Goal: Task Accomplishment & Management: Manage account settings

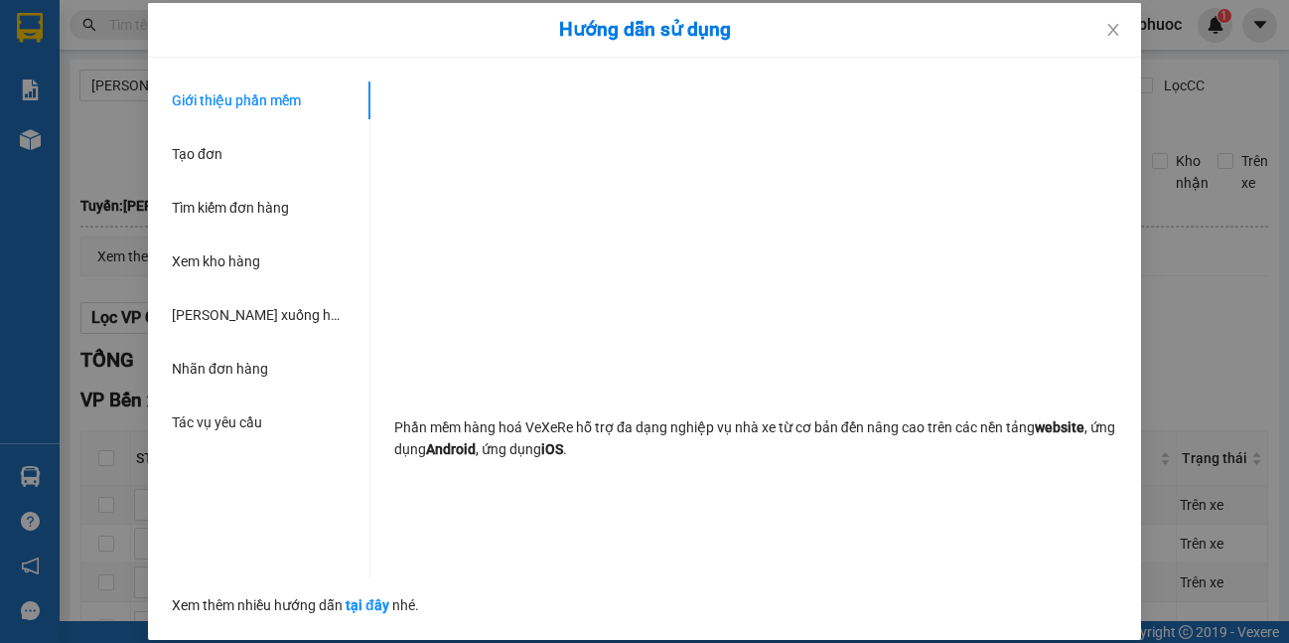
click at [80, 480] on div "Hướng dẫn sử dụng Giới thiệu phần mềm Tạo đơn Tìm kiếm đơn hàng Xem kho hàng Lê…" at bounding box center [644, 321] width 1289 height 643
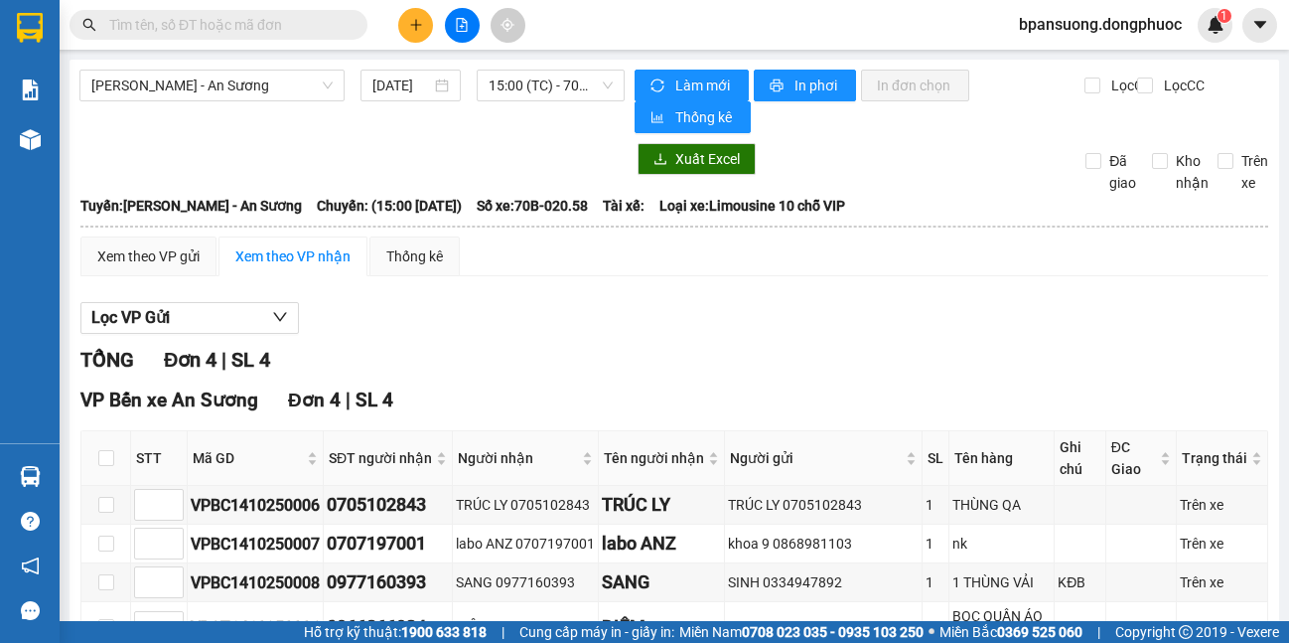
click at [79, 480] on td "Xem theo VP gửi Xem theo VP nhận Thống kê Lọc VP Gửi TỔNG Đơn 4 | SL 4 VP Bến …" at bounding box center [674, 480] width 1190 height 490
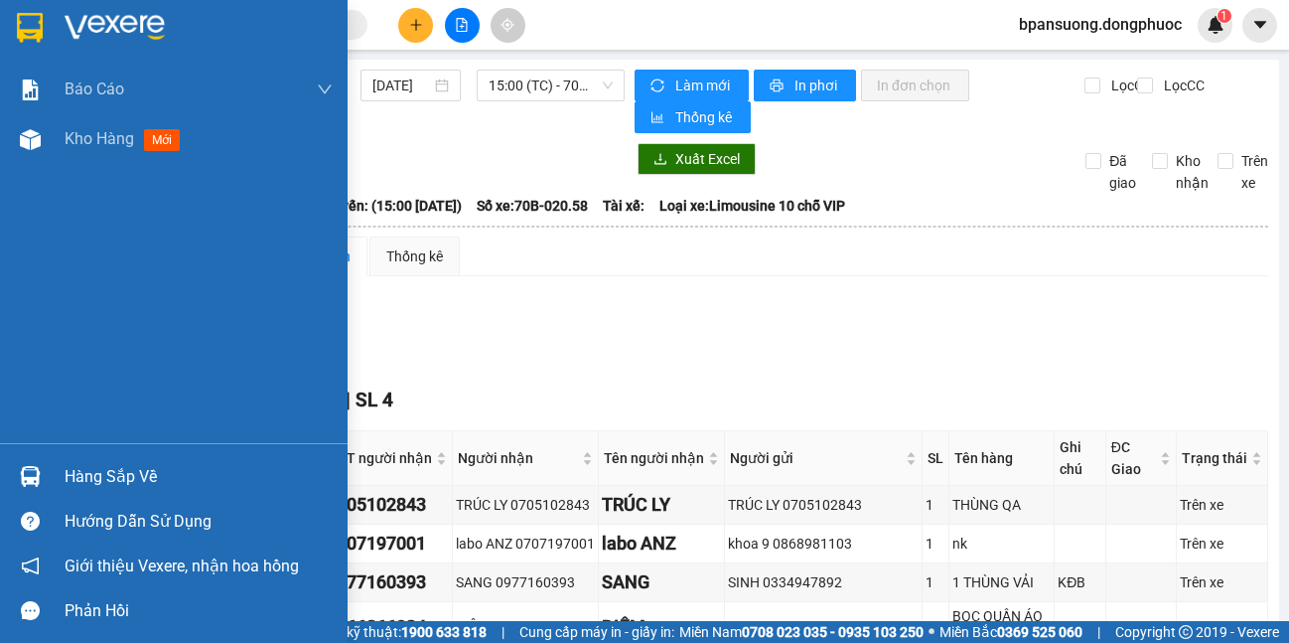
click at [24, 475] on img at bounding box center [30, 476] width 21 height 21
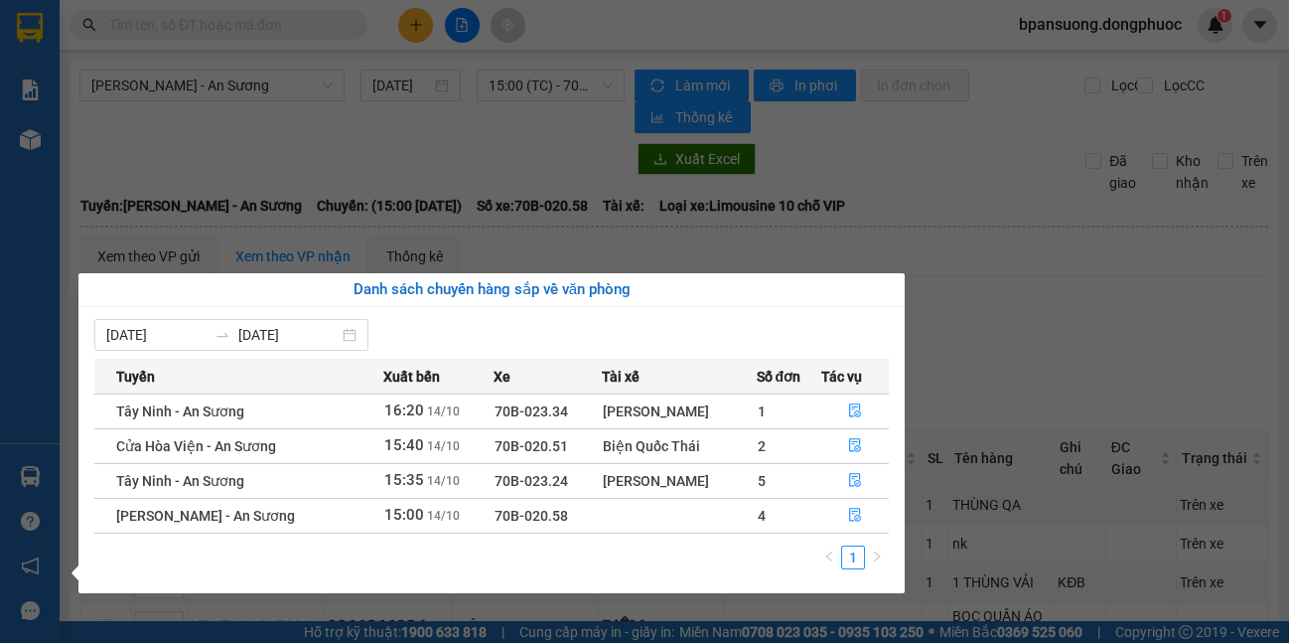
drag, startPoint x: 447, startPoint y: 215, endPoint x: 414, endPoint y: 225, distance: 34.5
click at [447, 214] on section "Kết quả tìm kiếm ( 0 ) Bộ lọc No Data bpansuong.dongphuoc 1 Báo cáo Mẫu 1: Báo …" at bounding box center [644, 321] width 1289 height 643
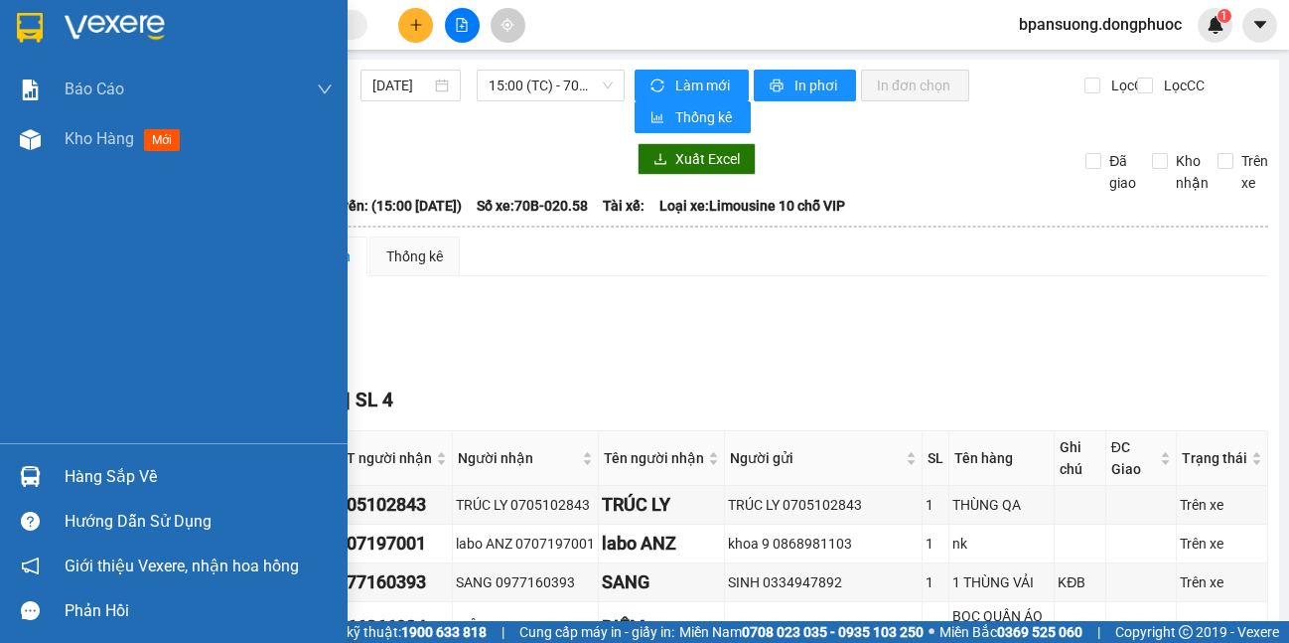
click at [55, 476] on div "Hàng sắp về" at bounding box center [174, 476] width 348 height 45
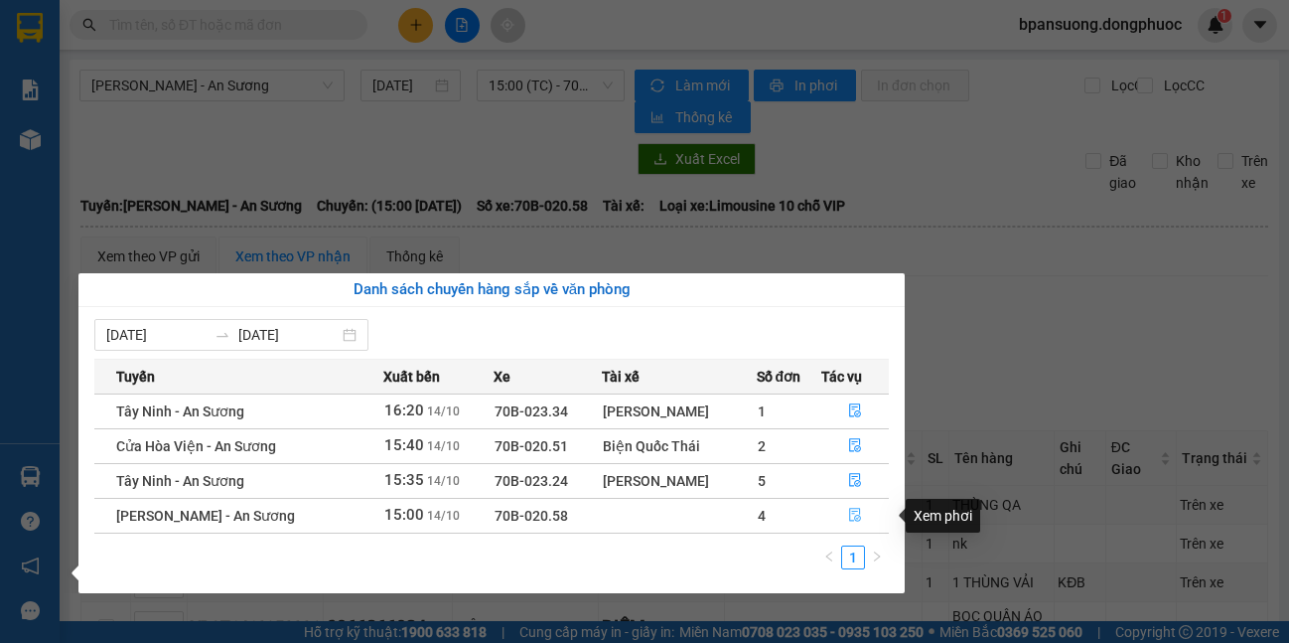
click at [850, 516] on icon "file-done" at bounding box center [855, 515] width 14 height 14
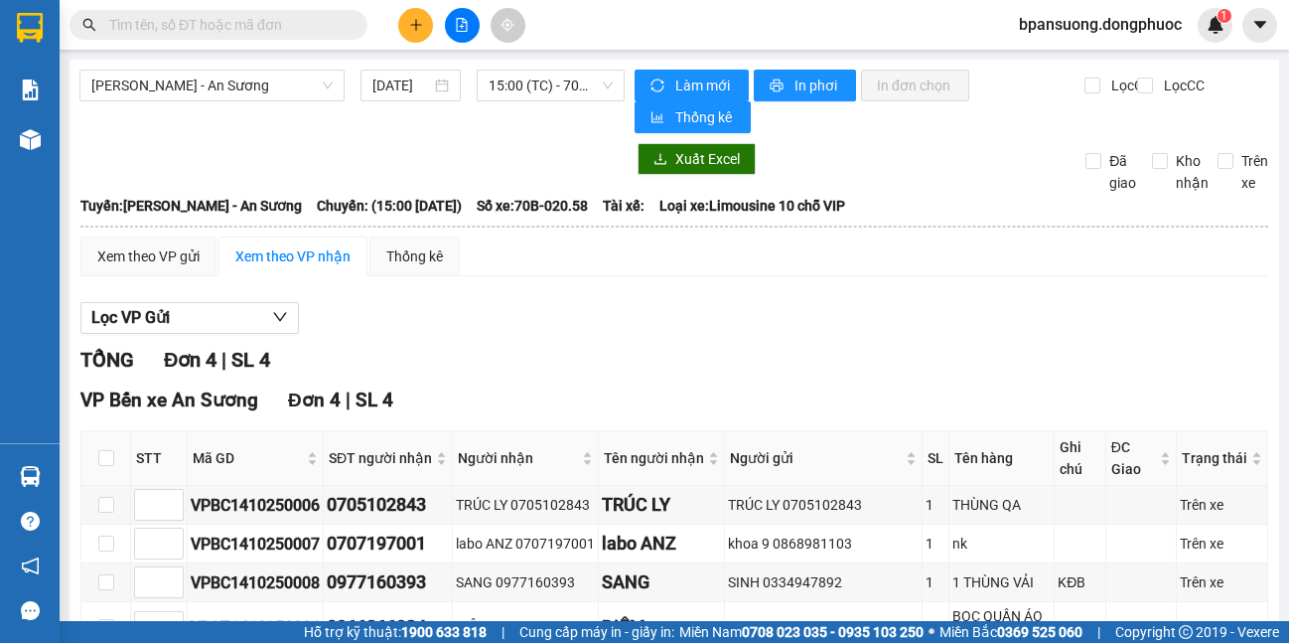
click at [92, 457] on th at bounding box center [106, 458] width 50 height 55
click at [98, 455] on input "checkbox" at bounding box center [106, 458] width 16 height 16
checkbox input "true"
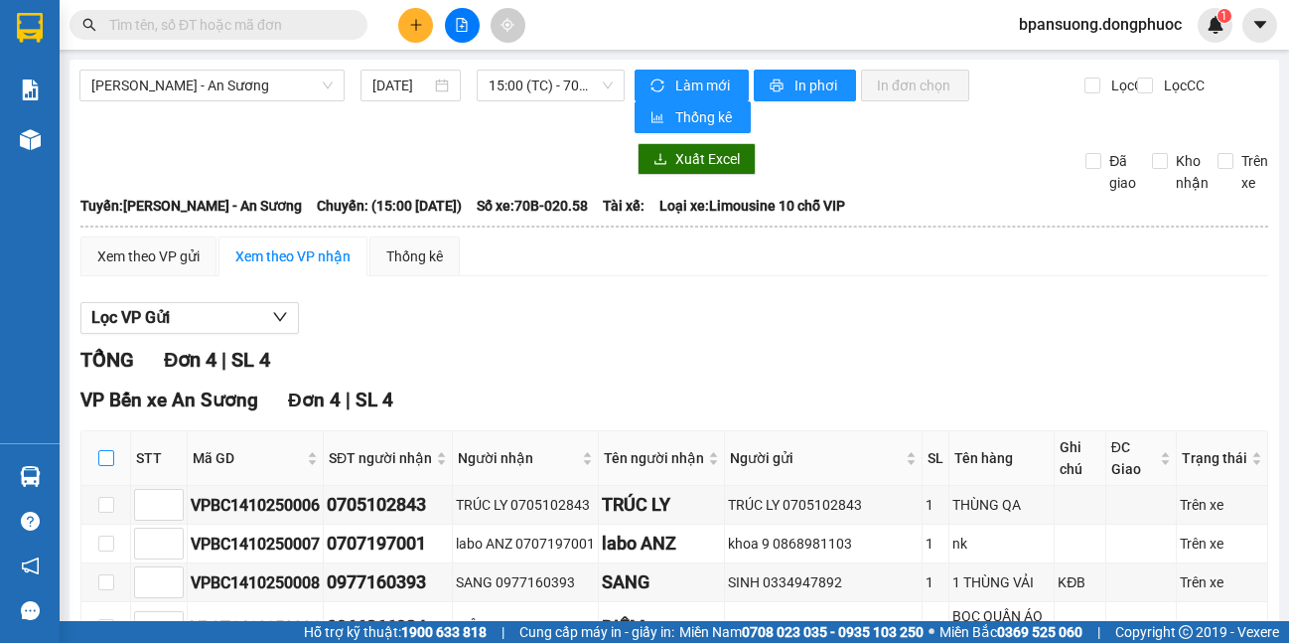
checkbox input "true"
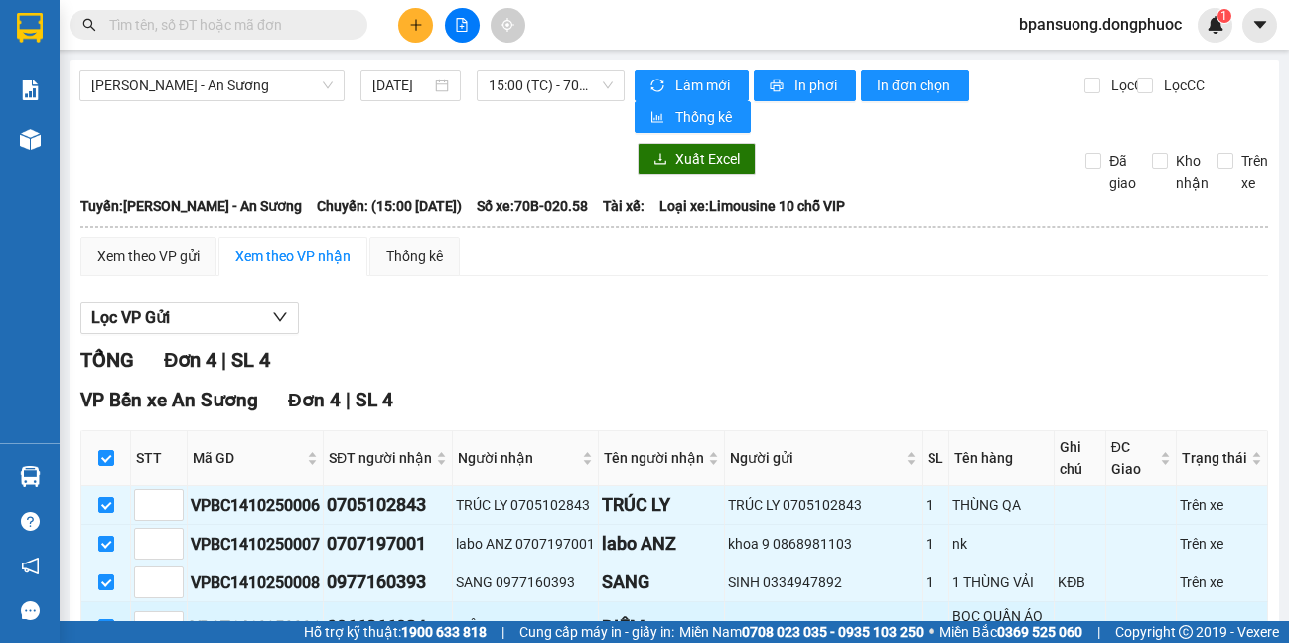
scroll to position [134, 0]
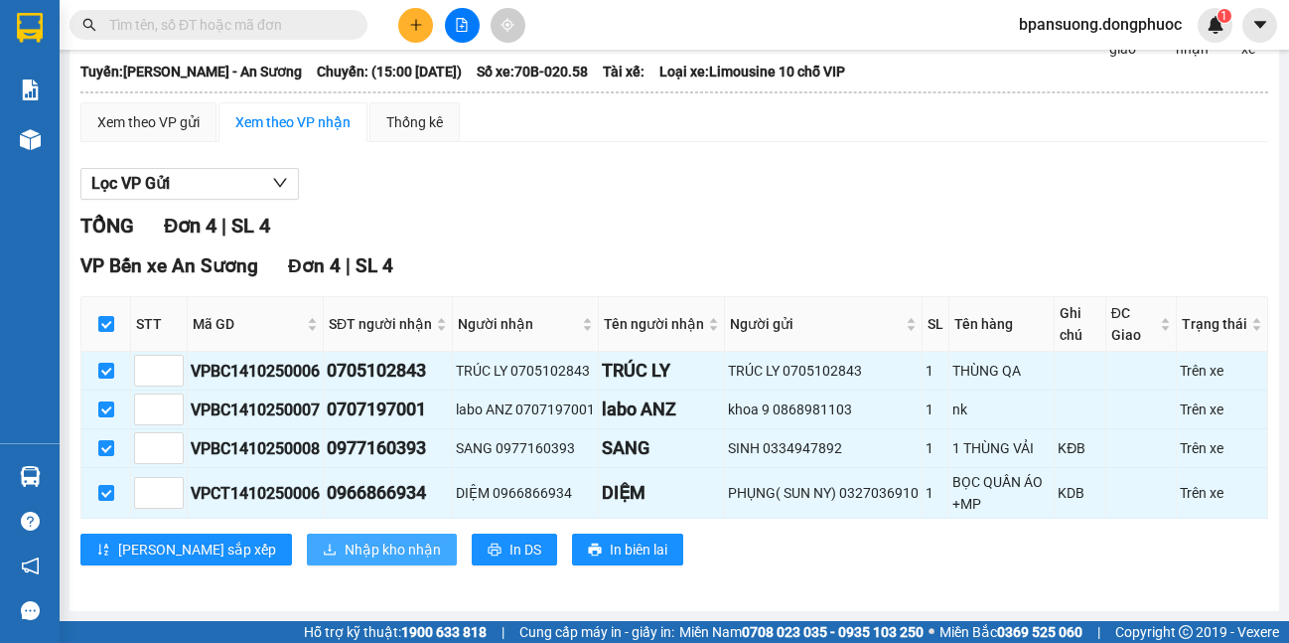
click at [307, 554] on button "Nhập kho nhận" at bounding box center [382, 549] width 150 height 32
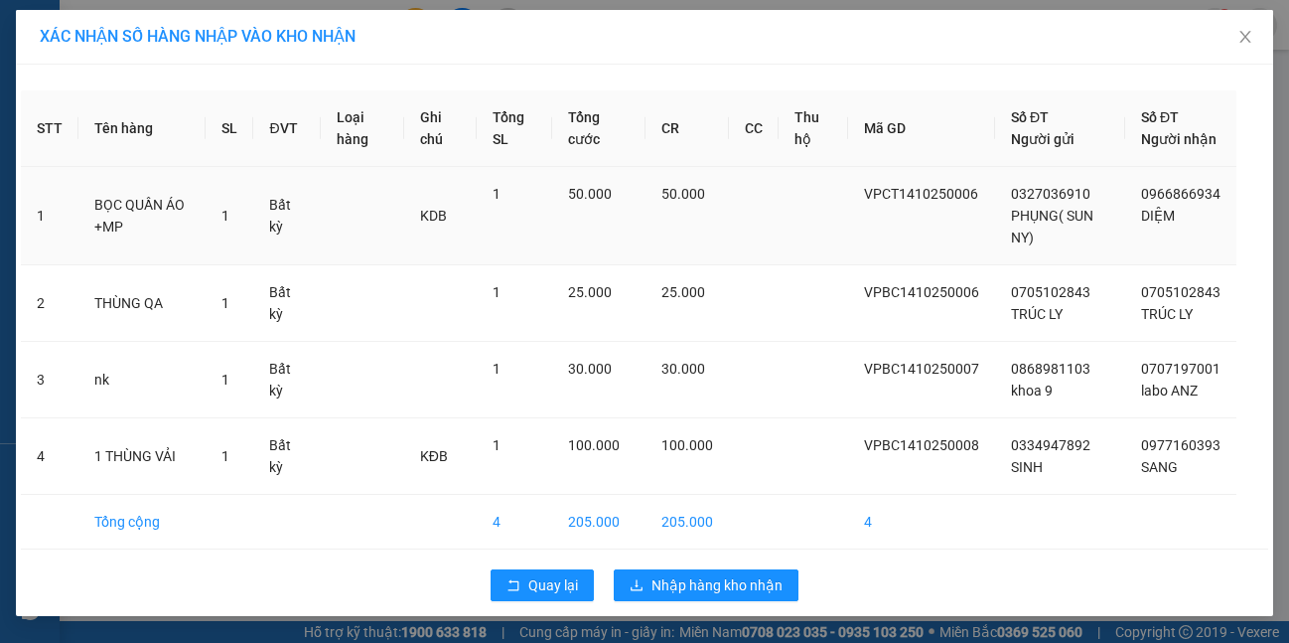
drag, startPoint x: 642, startPoint y: 256, endPoint x: 649, endPoint y: 240, distance: 17.3
click at [649, 240] on tr "1 BỌC QUẦN ÁO +MP 1 Bất kỳ KDB 1 50.000 50.000 VPCT1410250006 0327036910 PHỤNG(…" at bounding box center [645, 216] width 1248 height 98
click at [528, 596] on span "Quay lại" at bounding box center [553, 585] width 50 height 22
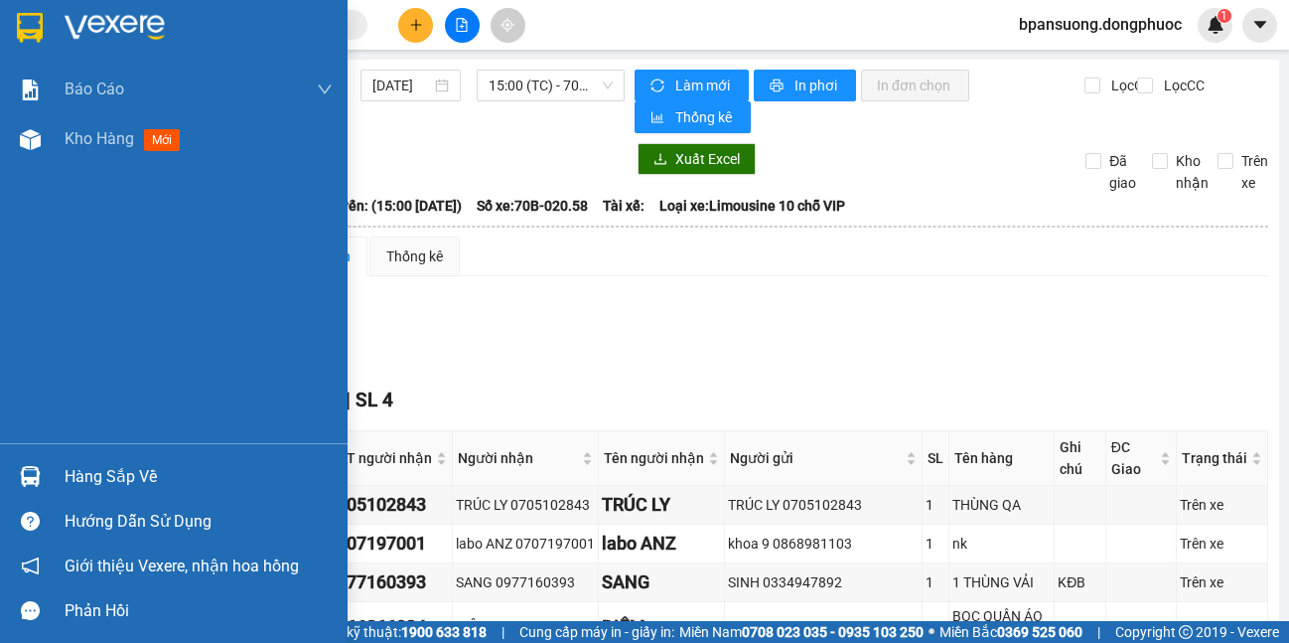
click at [52, 466] on div "Hàng sắp về" at bounding box center [174, 476] width 348 height 45
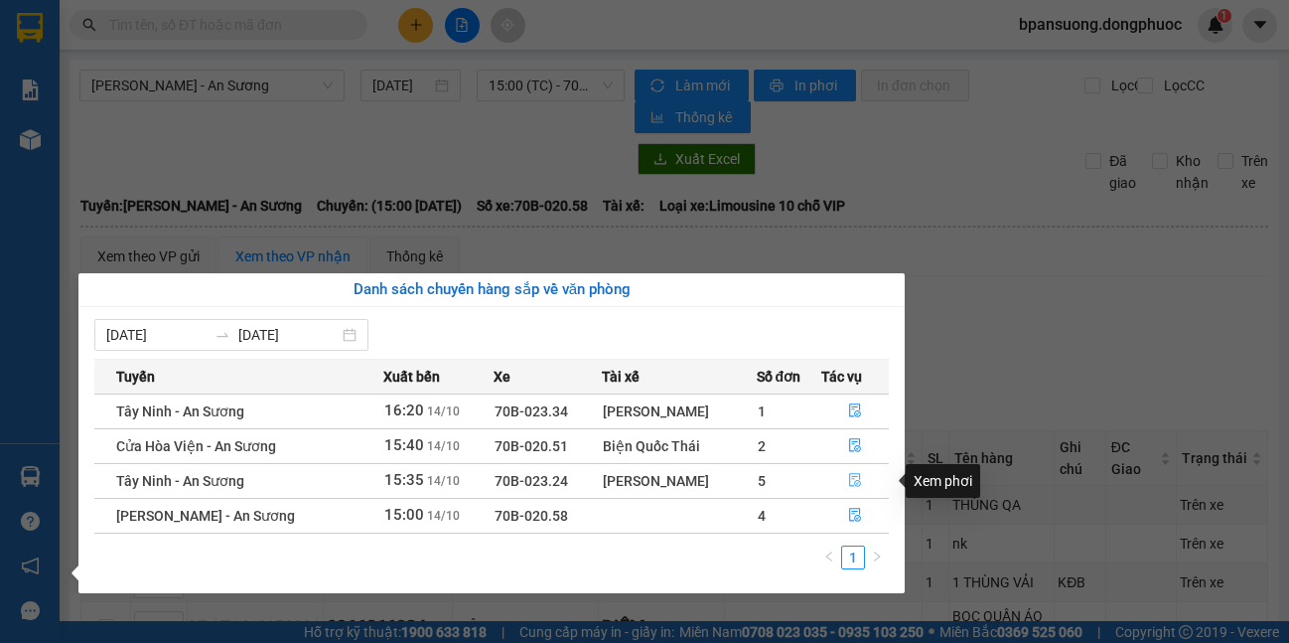
click at [866, 491] on button "button" at bounding box center [855, 481] width 67 height 32
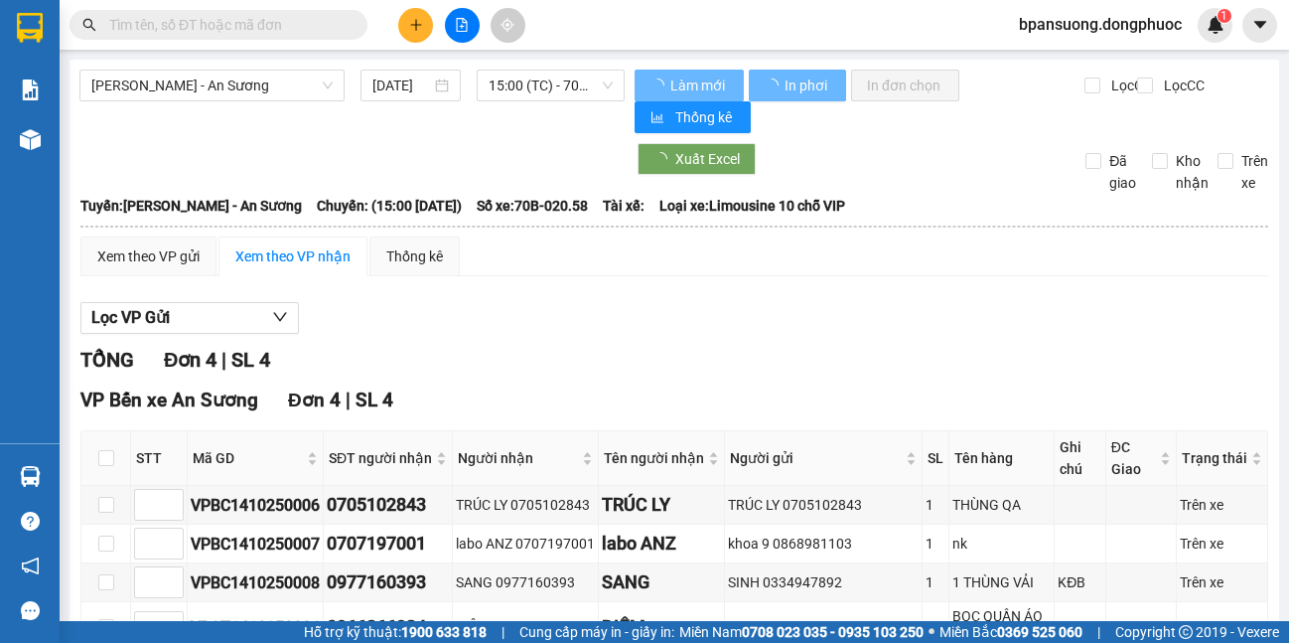
scroll to position [134, 0]
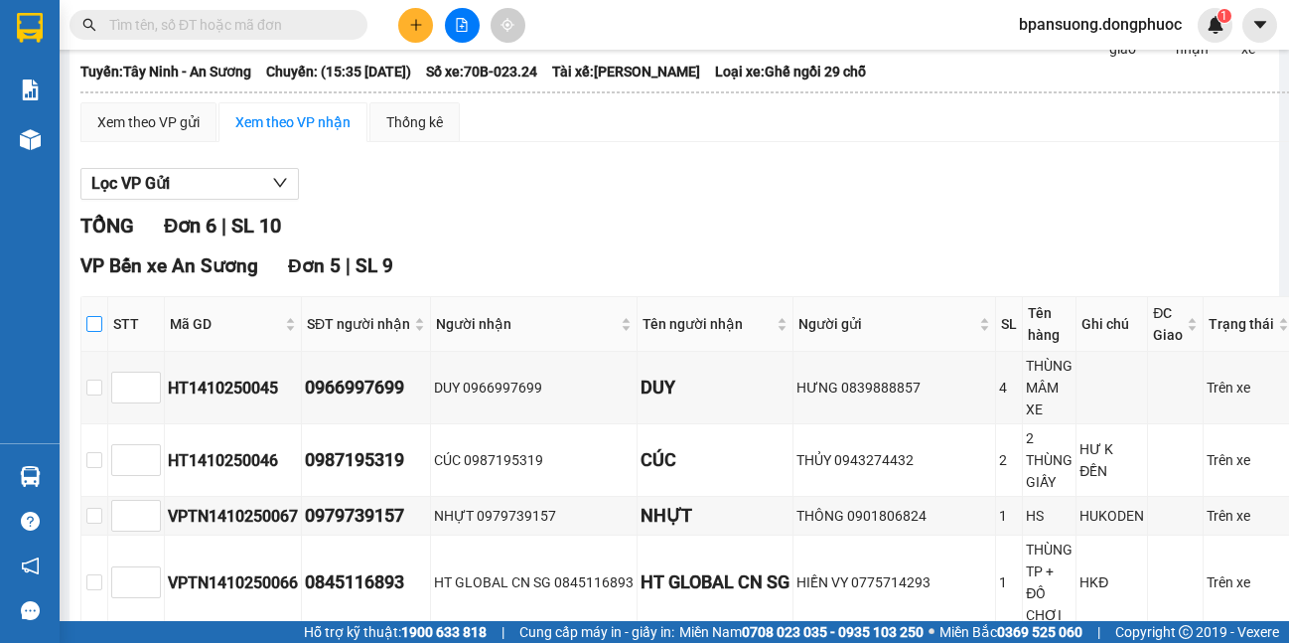
click at [95, 325] on input "checkbox" at bounding box center [94, 324] width 16 height 16
checkbox input "true"
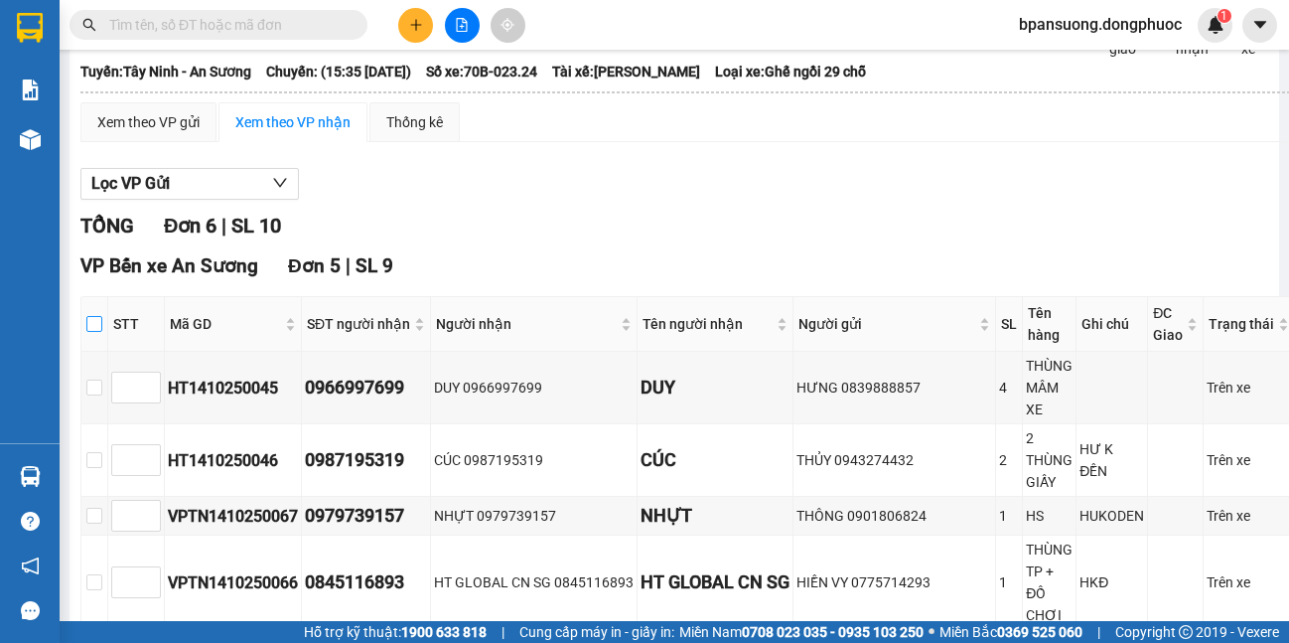
checkbox input "true"
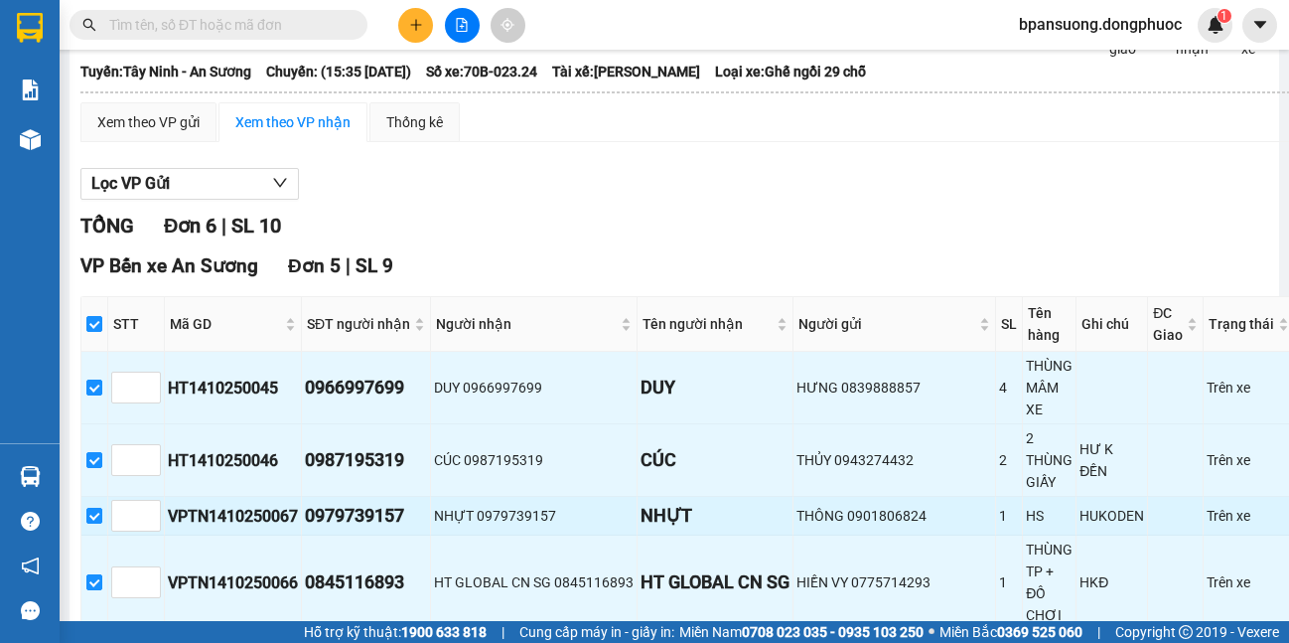
scroll to position [333, 0]
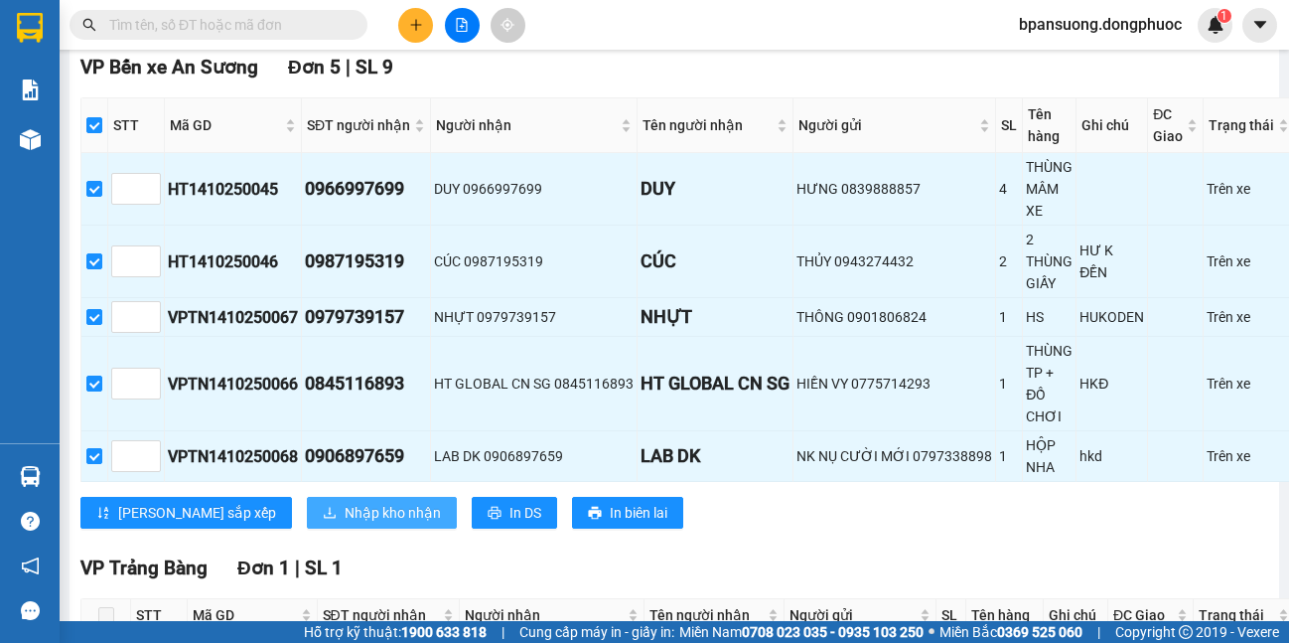
click at [345, 509] on span "Nhập kho nhận" at bounding box center [393, 513] width 96 height 22
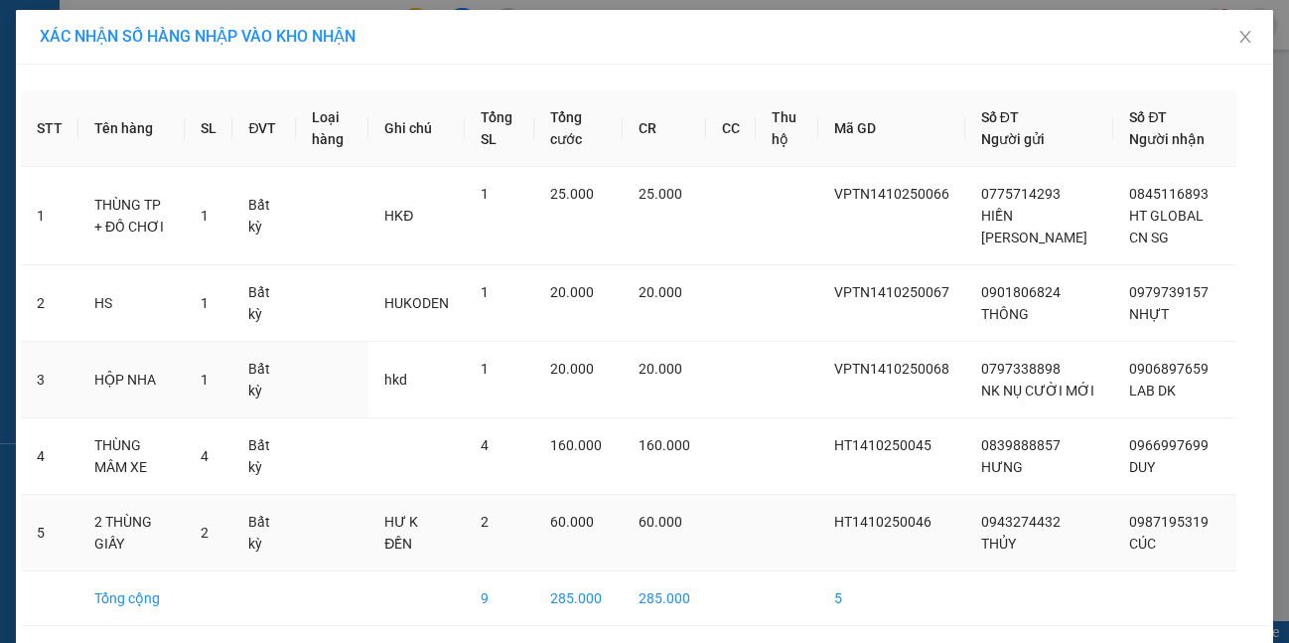
scroll to position [95, 0]
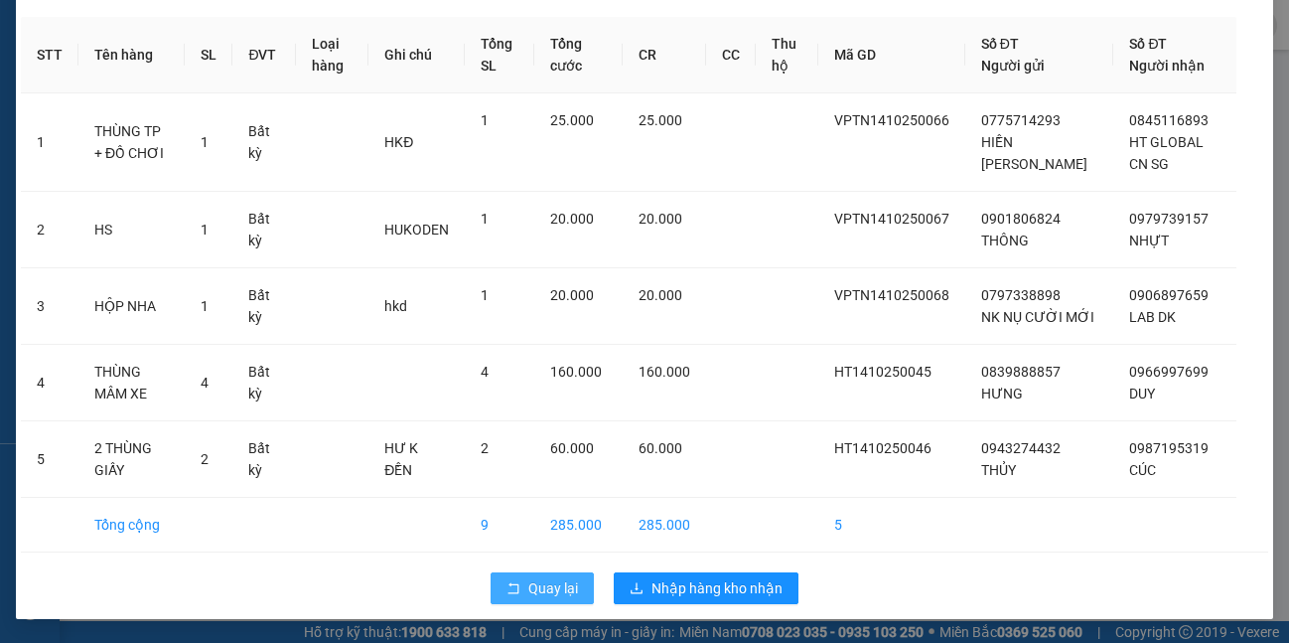
click at [498, 598] on button "Quay lại" at bounding box center [542, 588] width 103 height 32
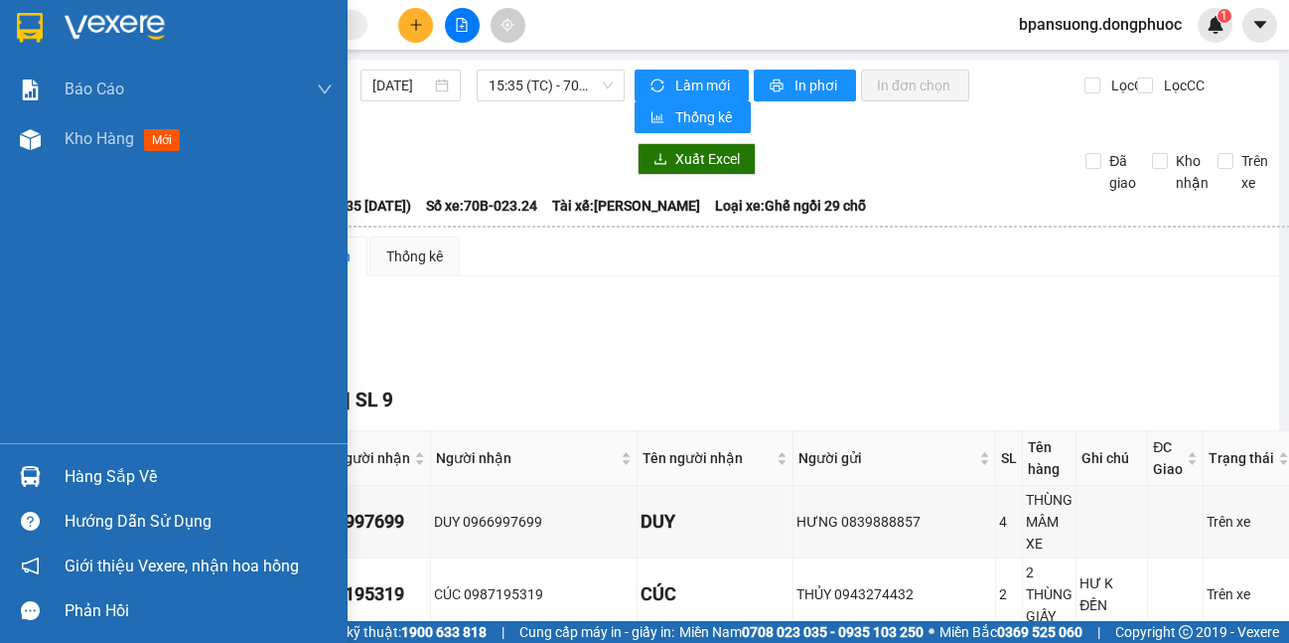
click at [63, 465] on div "Hàng sắp về" at bounding box center [174, 476] width 348 height 45
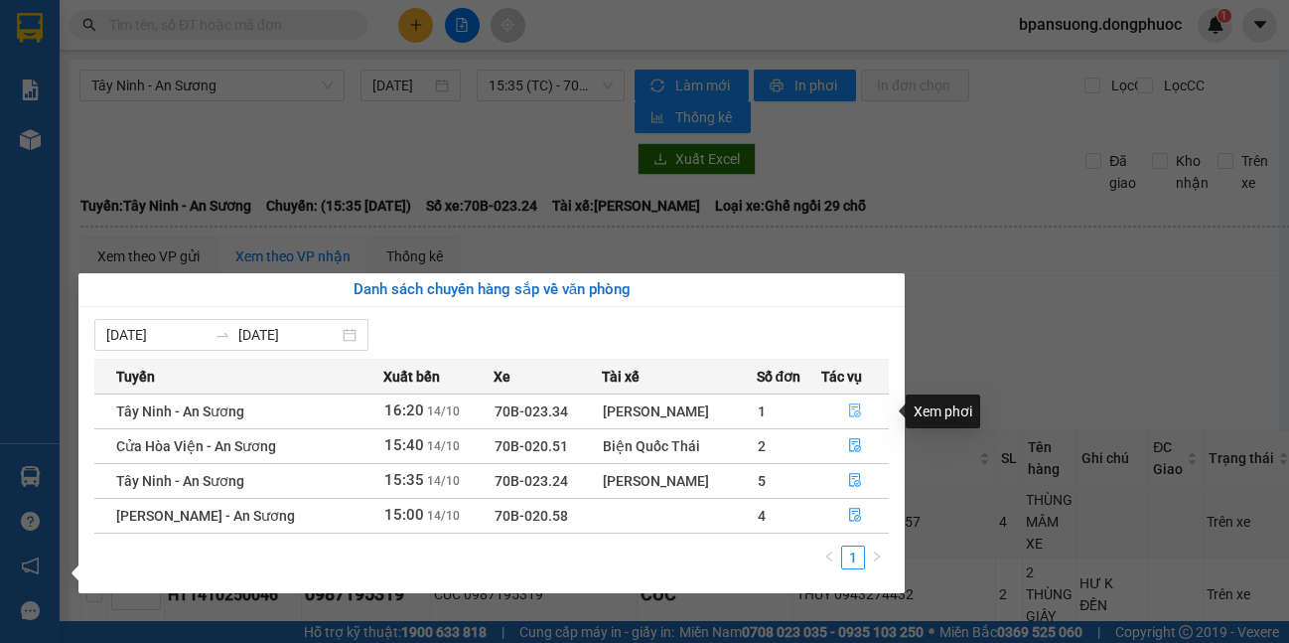
click at [851, 409] on icon "file-done" at bounding box center [855, 411] width 12 height 14
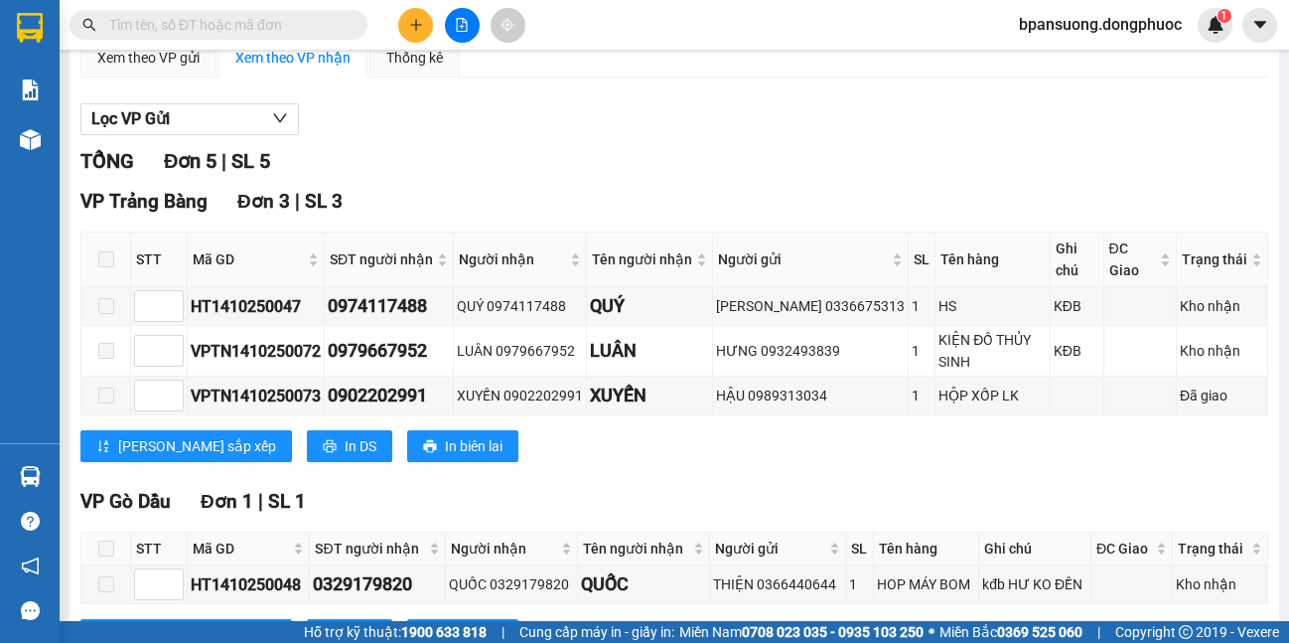
scroll to position [439, 0]
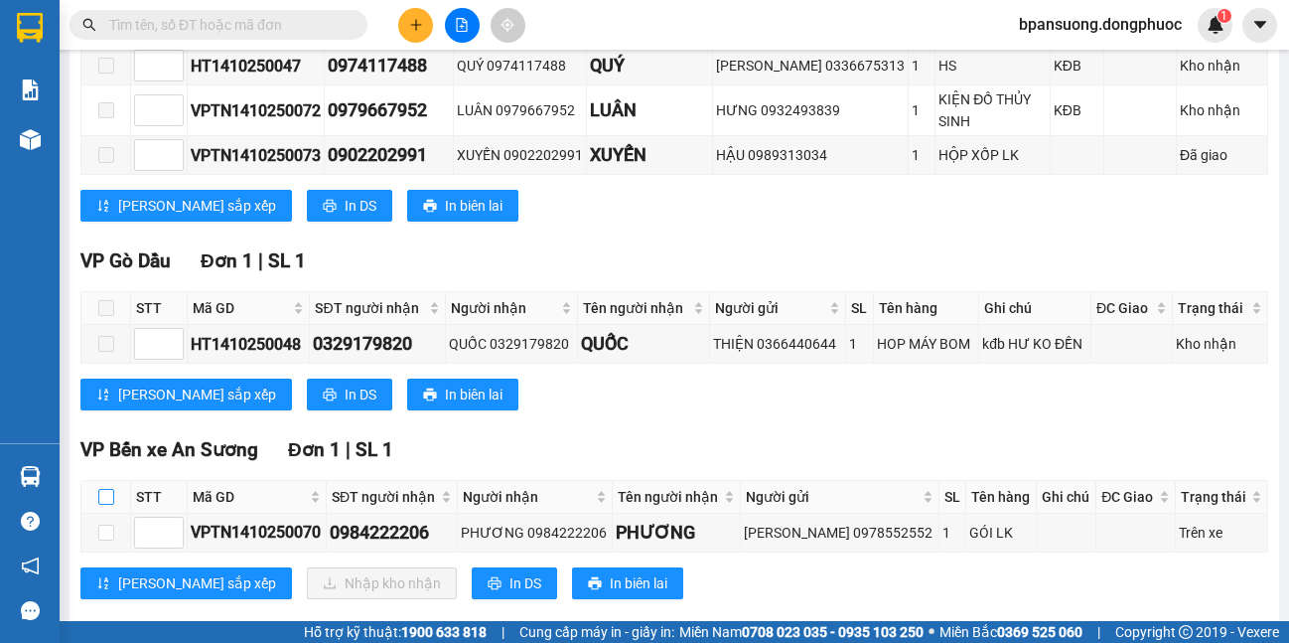
click at [110, 489] on input "checkbox" at bounding box center [106, 497] width 16 height 16
checkbox input "true"
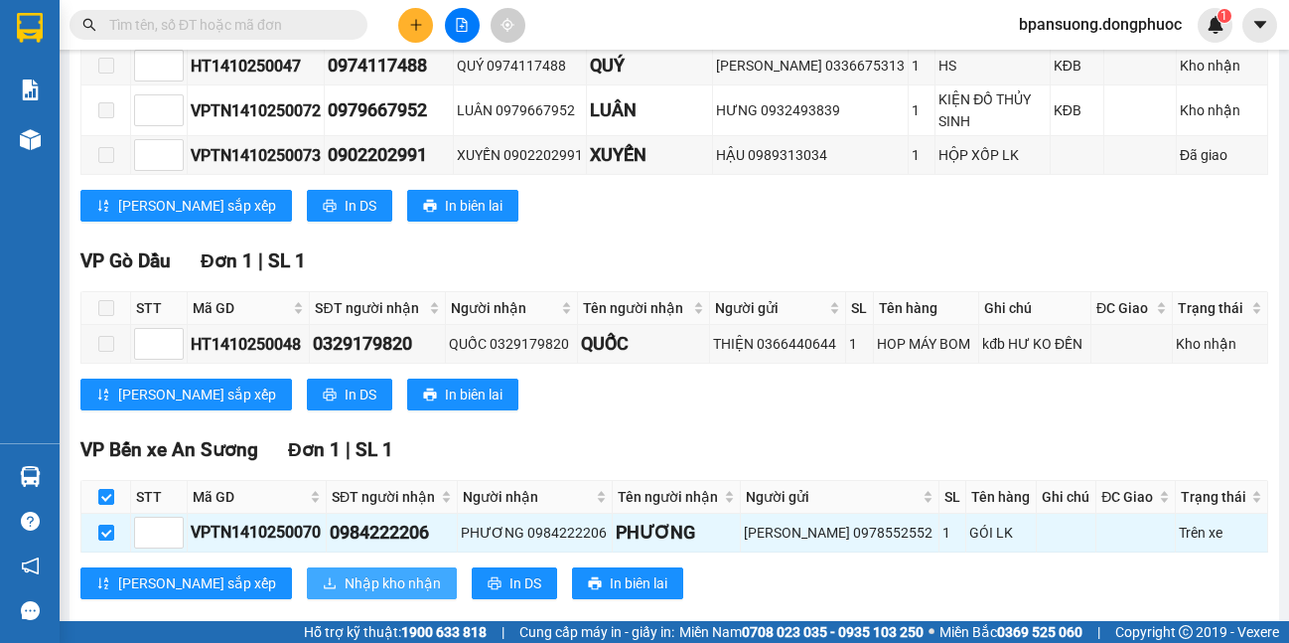
click at [345, 572] on span "Nhập kho nhận" at bounding box center [393, 583] width 96 height 22
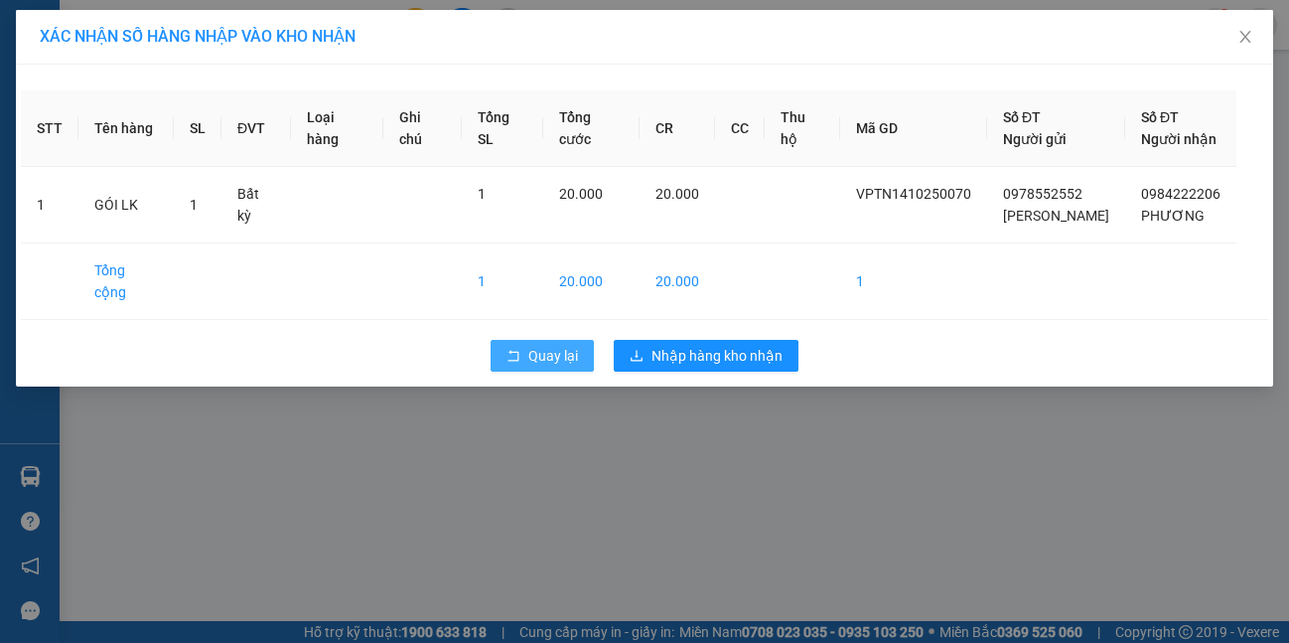
click at [531, 345] on span "Quay lại" at bounding box center [553, 356] width 50 height 22
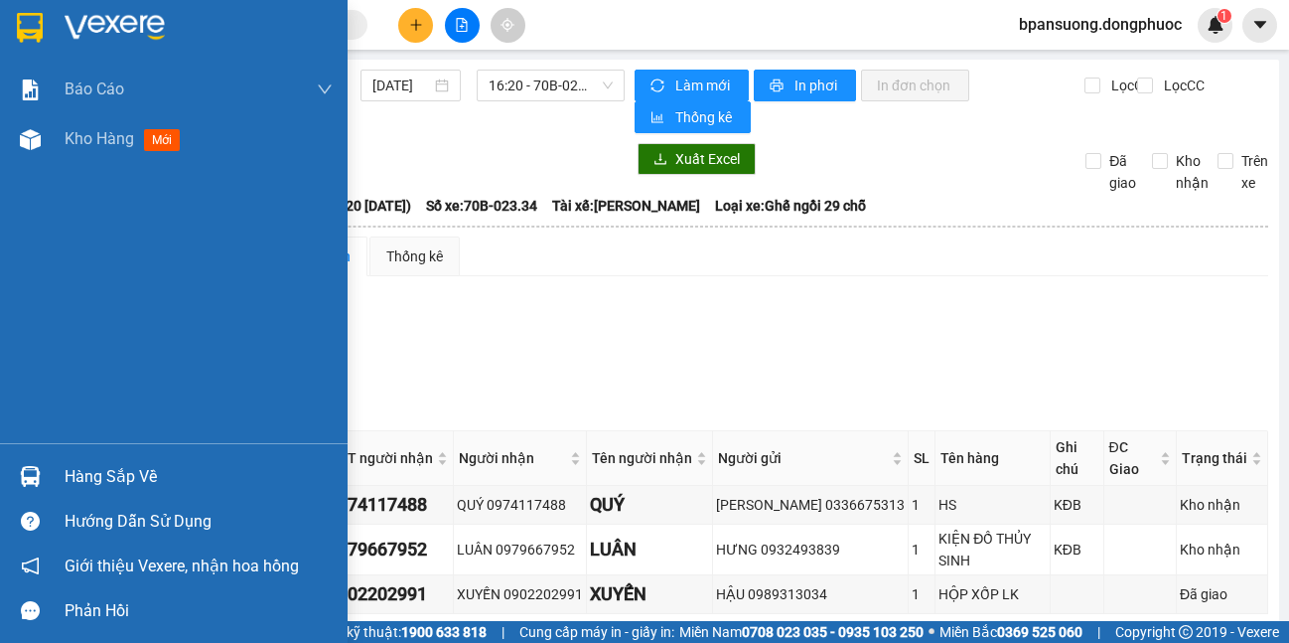
drag, startPoint x: 17, startPoint y: 489, endPoint x: 32, endPoint y: 463, distance: 29.8
click at [17, 479] on div at bounding box center [30, 476] width 35 height 35
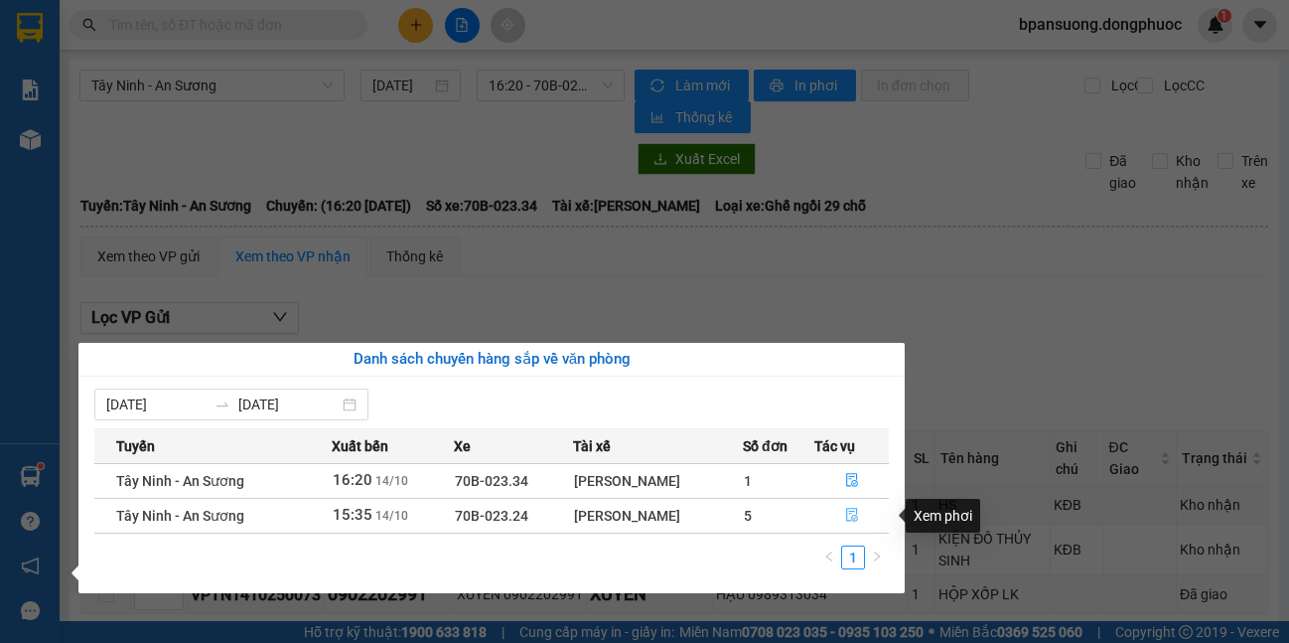
click at [842, 518] on button "button" at bounding box center [851, 516] width 73 height 32
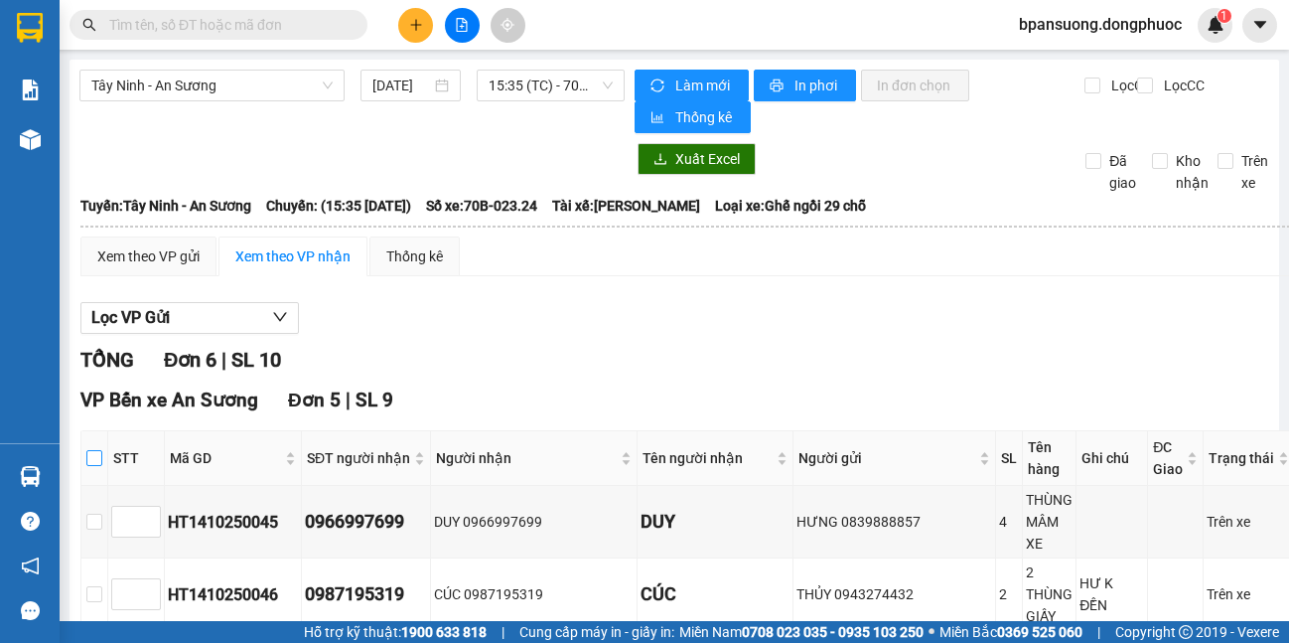
click at [97, 454] on input "checkbox" at bounding box center [94, 458] width 16 height 16
checkbox input "true"
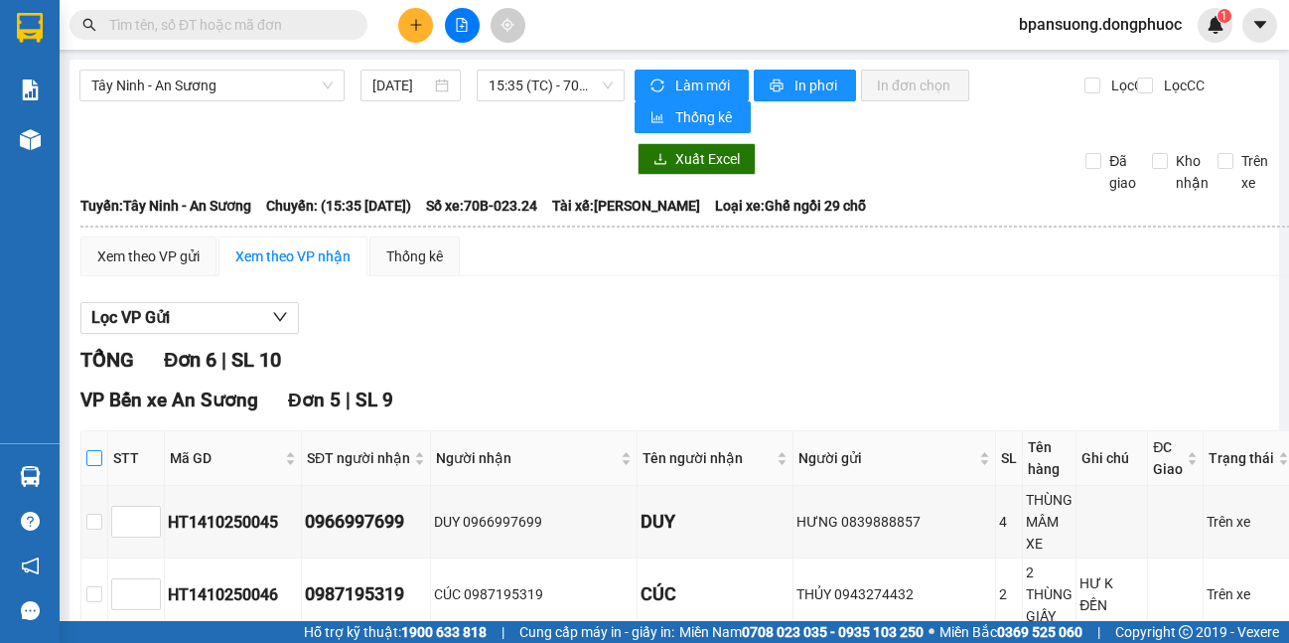
checkbox input "true"
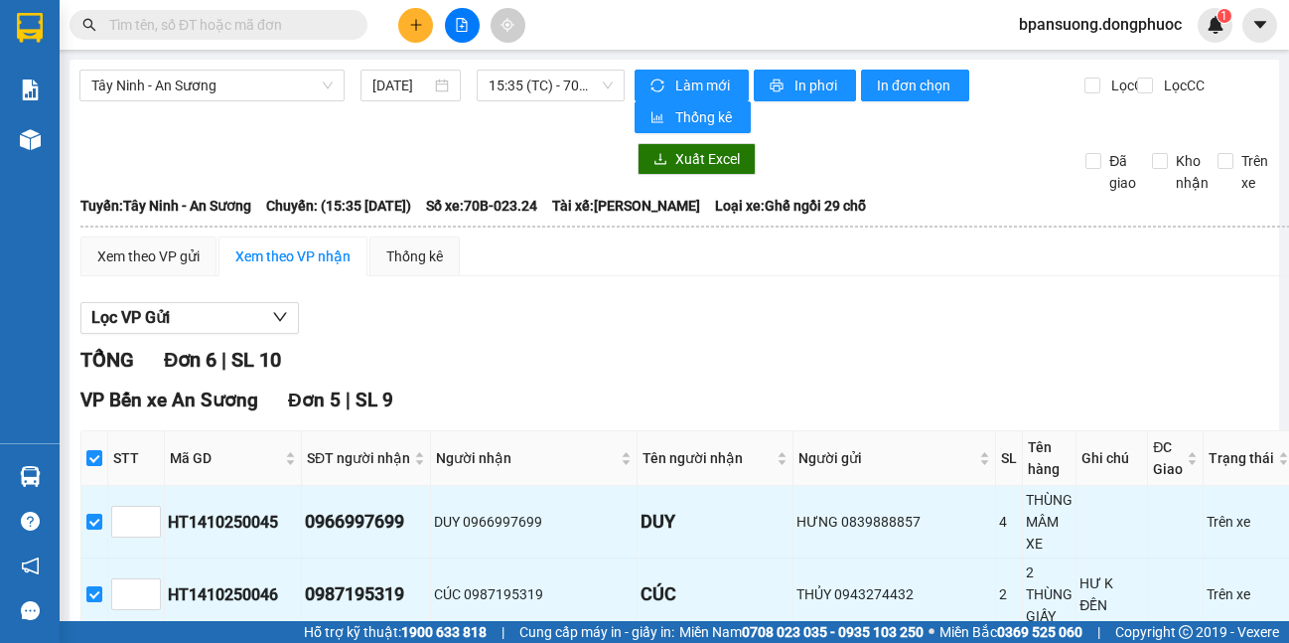
scroll to position [397, 0]
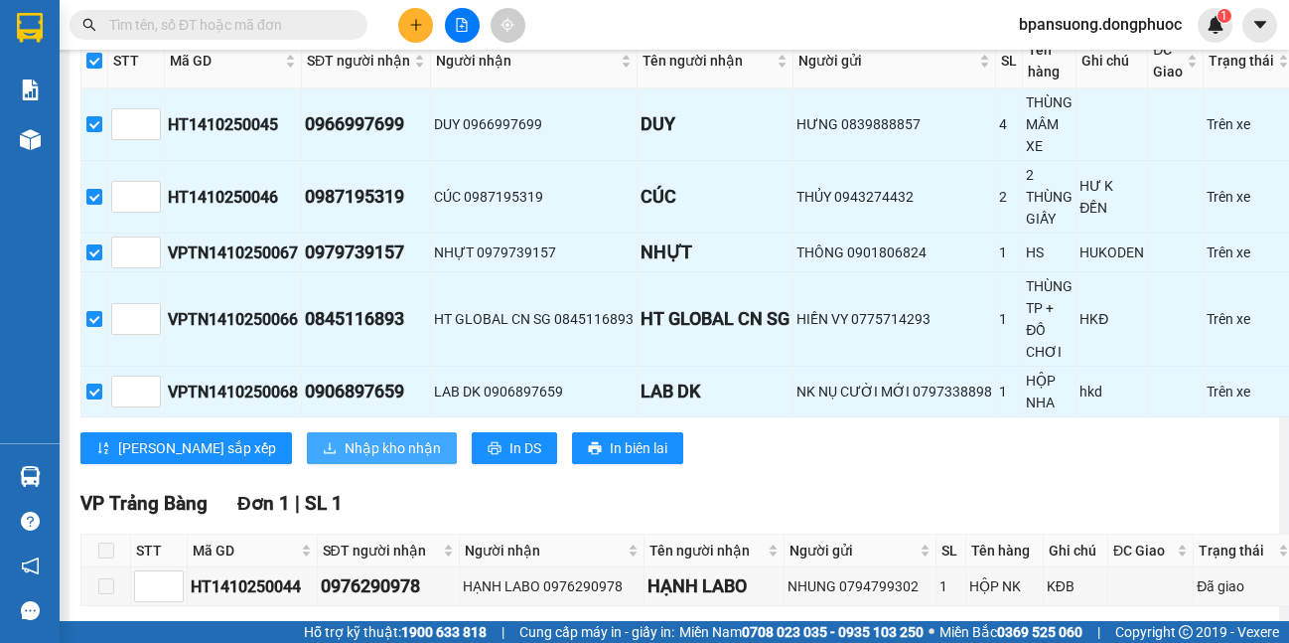
click at [345, 455] on span "Nhập kho nhận" at bounding box center [393, 448] width 96 height 22
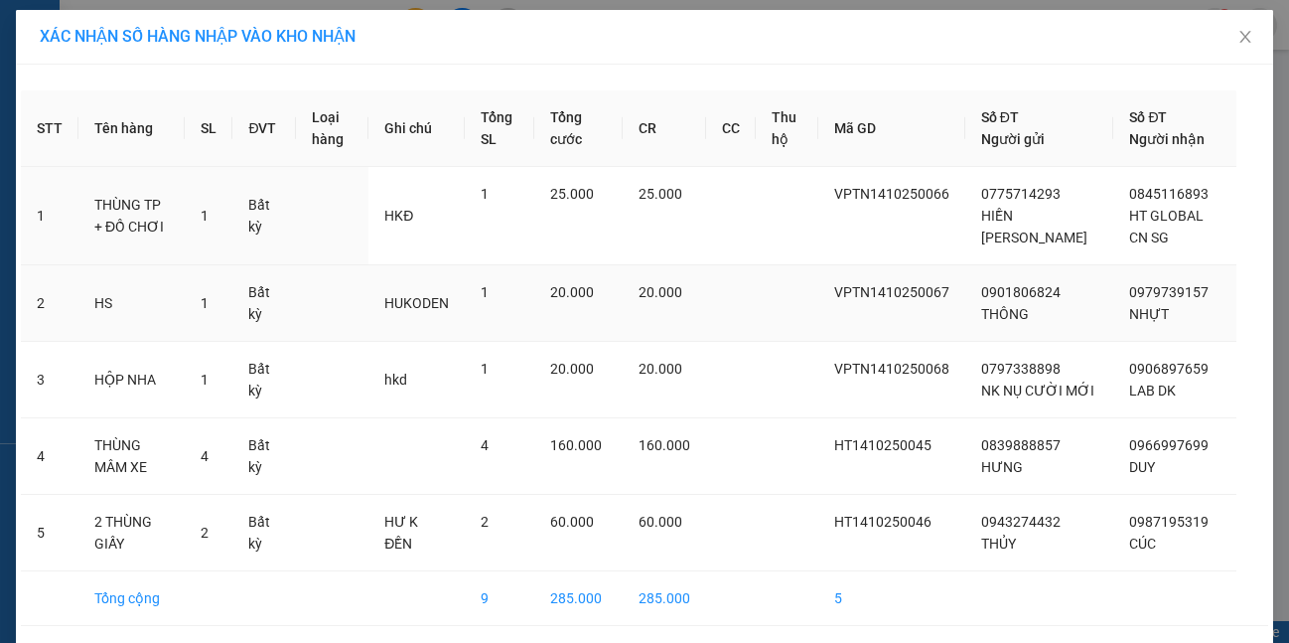
scroll to position [95, 0]
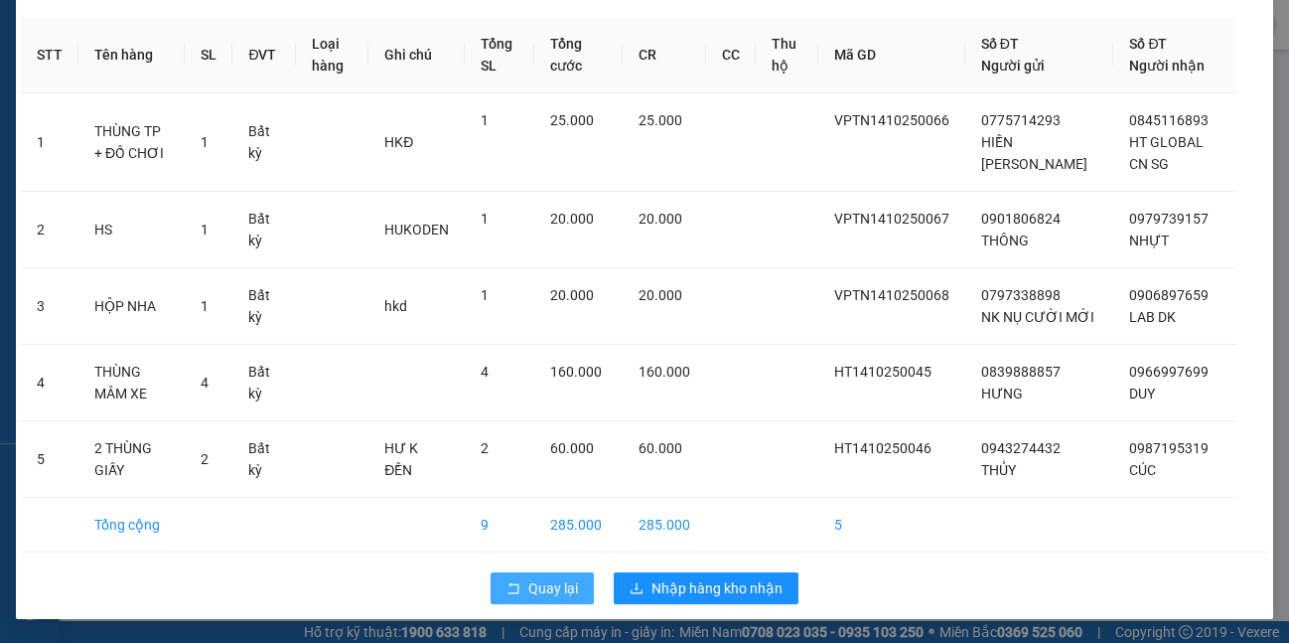
click at [528, 592] on span "Quay lại" at bounding box center [553, 588] width 50 height 22
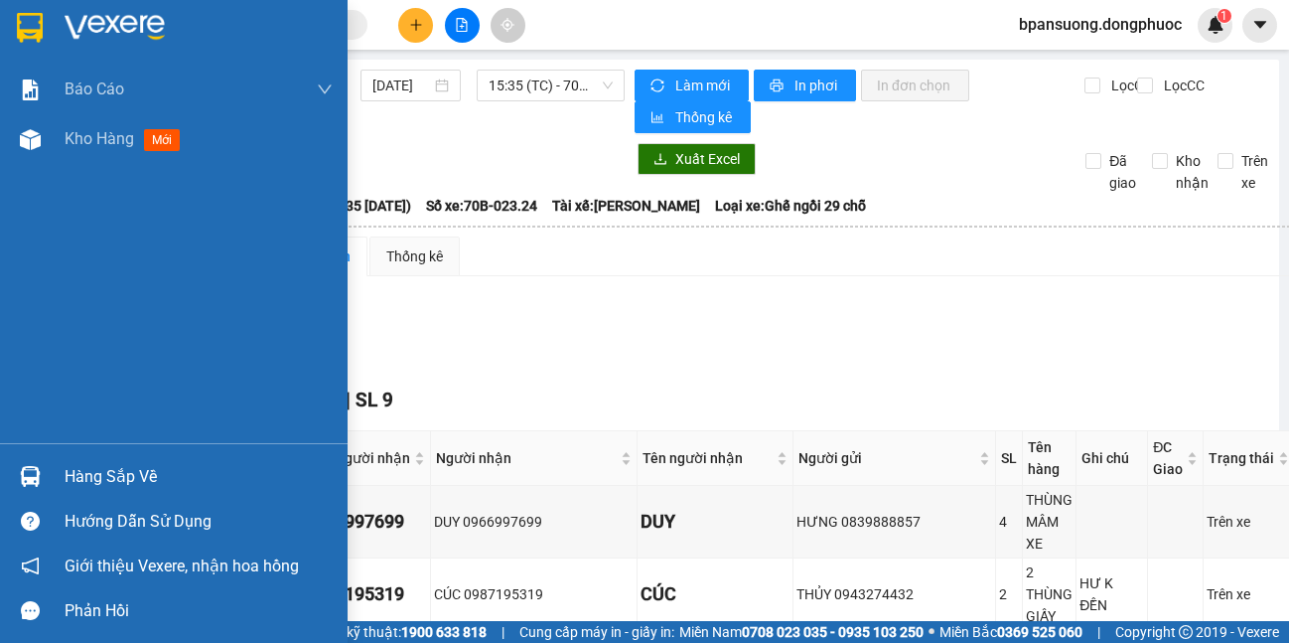
click at [68, 496] on div "Hàng sắp về" at bounding box center [174, 476] width 348 height 45
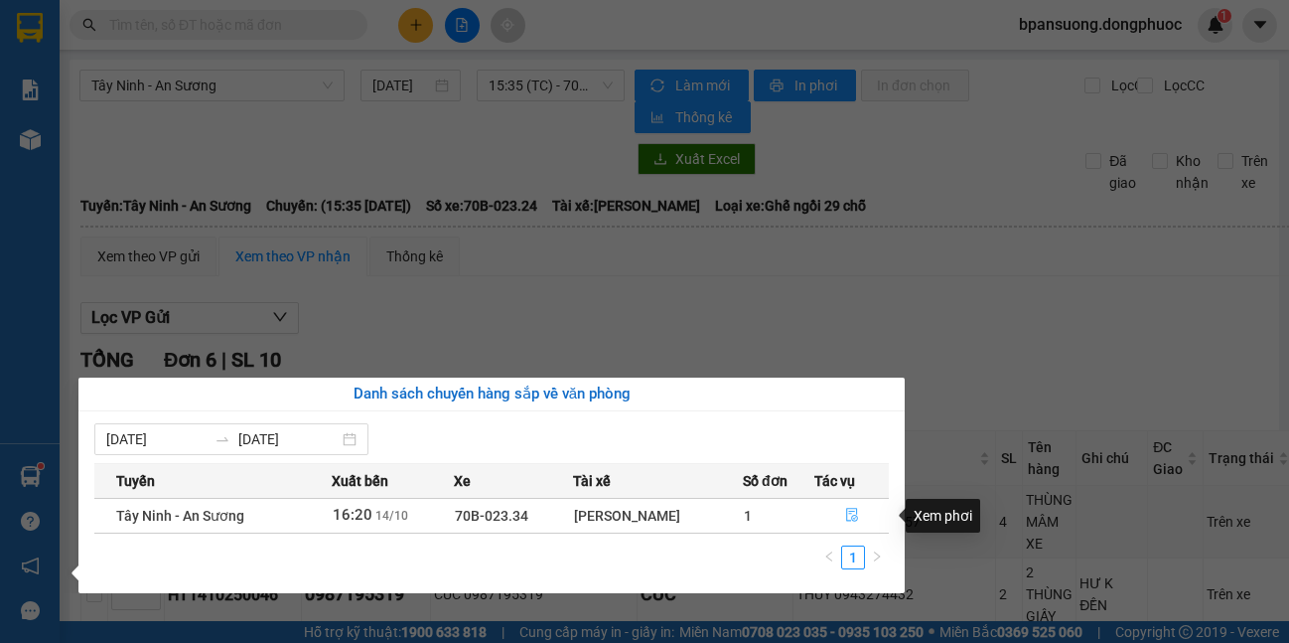
click at [845, 515] on icon "file-done" at bounding box center [852, 515] width 14 height 14
